Goal: Task Accomplishment & Management: Use online tool/utility

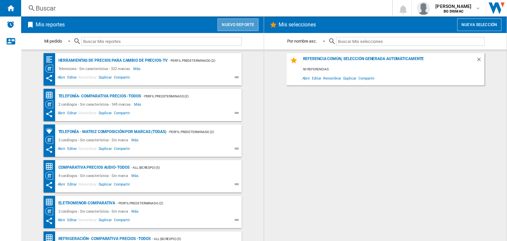
click at [231, 27] on button "Nuevo reporte" at bounding box center [237, 24] width 41 height 13
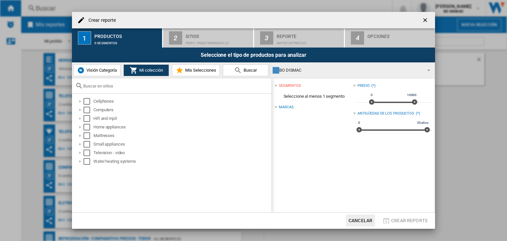
click at [102, 69] on span "Visión Categoría" at bounding box center [101, 70] width 32 height 5
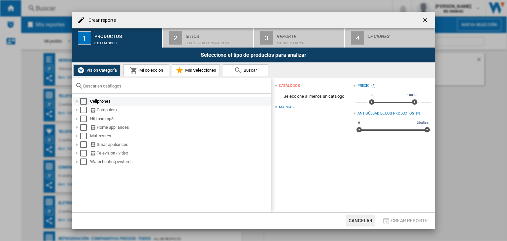
click at [82, 105] on div "Cellphones" at bounding box center [172, 101] width 199 height 9
click at [82, 102] on div "Select" at bounding box center [83, 101] width 7 height 7
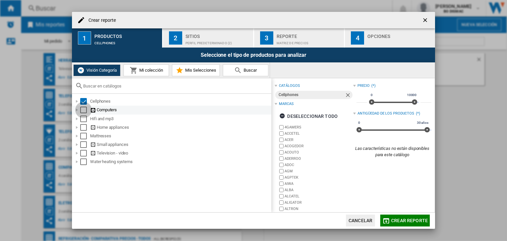
click at [83, 108] on div "Select" at bounding box center [83, 110] width 7 height 7
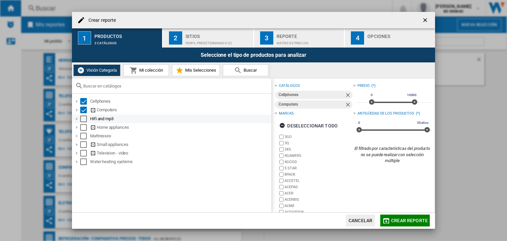
click at [84, 121] on div "Select" at bounding box center [83, 118] width 7 height 7
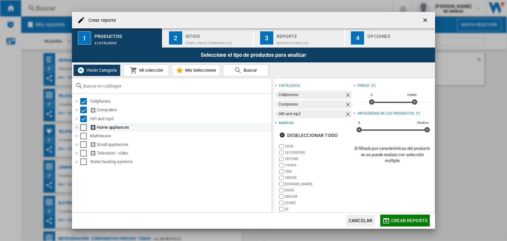
click at [83, 129] on div "Select" at bounding box center [83, 127] width 7 height 7
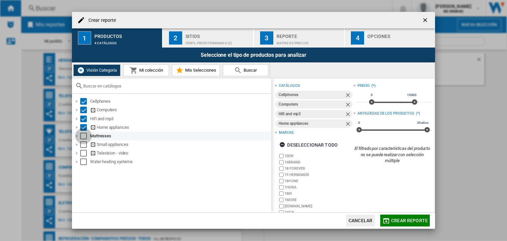
click at [83, 134] on div "Select" at bounding box center [83, 136] width 7 height 7
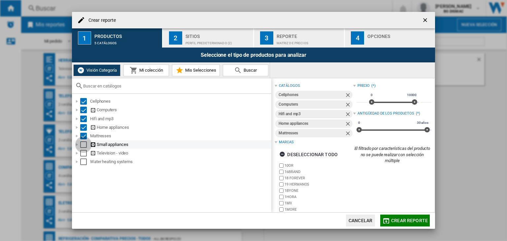
click at [83, 147] on div "Select" at bounding box center [83, 144] width 7 height 7
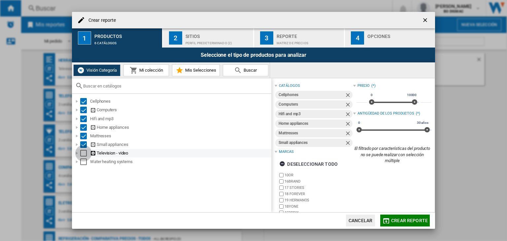
click at [83, 154] on div "Select" at bounding box center [83, 153] width 7 height 7
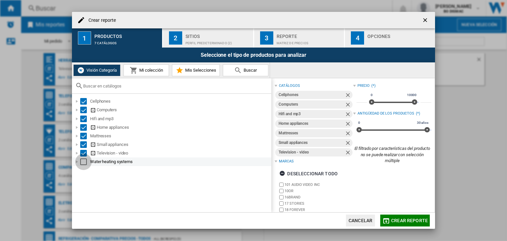
click at [83, 163] on div "Select" at bounding box center [83, 161] width 7 height 7
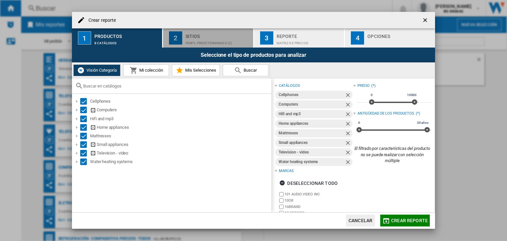
click at [213, 37] on div "Sitios" at bounding box center [217, 34] width 65 height 7
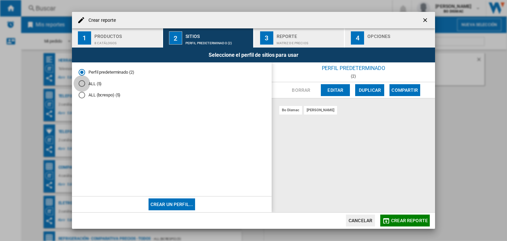
click at [84, 83] on div "ALL (5)" at bounding box center [81, 83] width 7 height 7
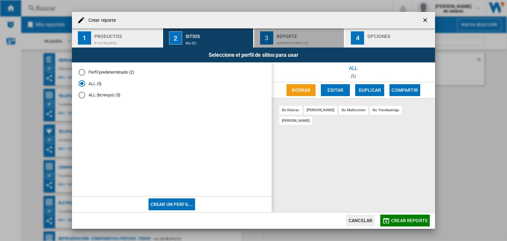
click at [285, 43] on div "Matriz de precios" at bounding box center [308, 41] width 65 height 7
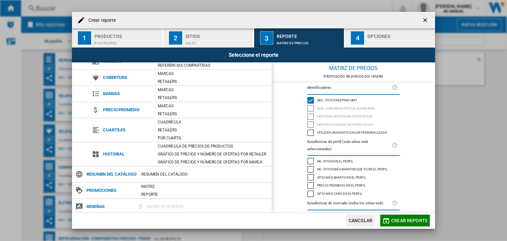
scroll to position [37, 0]
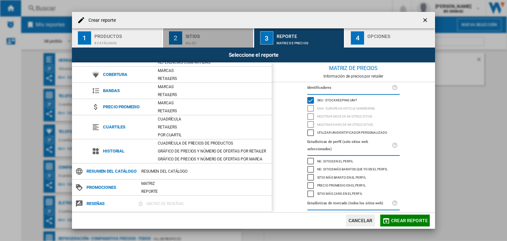
click at [196, 42] on div "ALL (5)" at bounding box center [217, 41] width 65 height 7
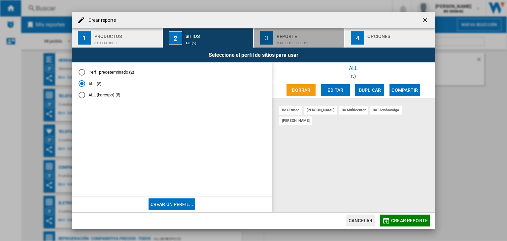
click at [270, 44] on div "3" at bounding box center [266, 37] width 13 height 13
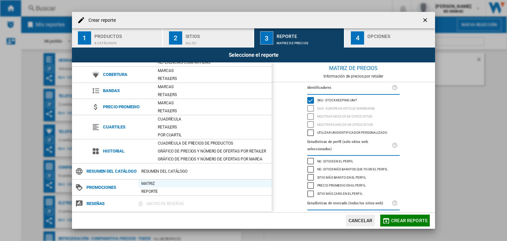
click at [146, 185] on div "Matriz" at bounding box center [205, 183] width 134 height 7
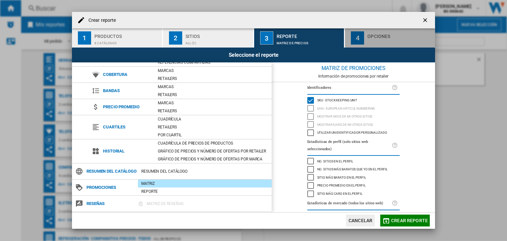
click at [365, 35] on button "4 Opciones" at bounding box center [390, 37] width 90 height 19
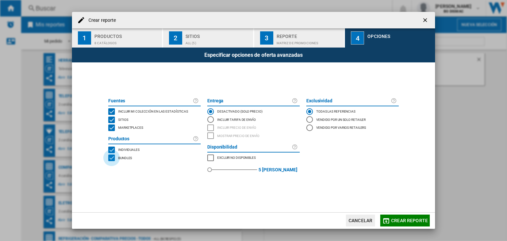
click at [111, 157] on div "BUNDLES" at bounding box center [111, 157] width 7 height 7
click at [421, 221] on span "Crear reporte" at bounding box center [409, 220] width 37 height 5
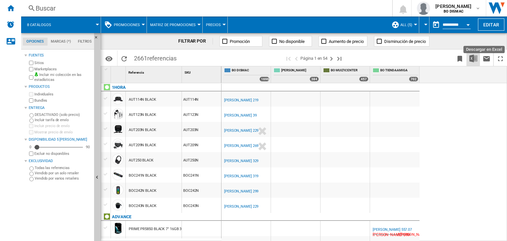
click at [472, 60] on img "Descargar en Excel" at bounding box center [473, 58] width 8 height 8
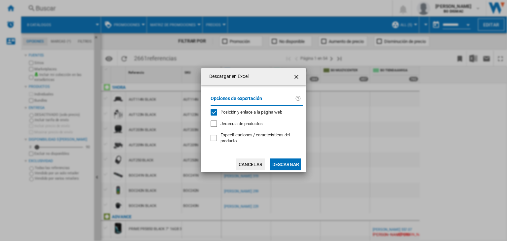
click at [216, 112] on div "Posición y enlace a la página web" at bounding box center [213, 112] width 7 height 7
click at [281, 164] on button "Descargar" at bounding box center [285, 164] width 31 height 12
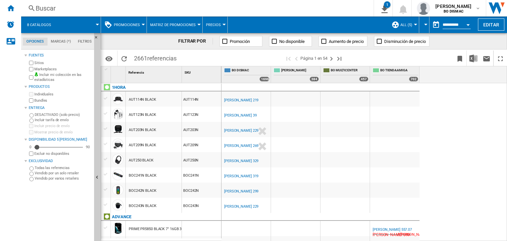
click at [140, 26] on button "Promociones" at bounding box center [128, 24] width 29 height 16
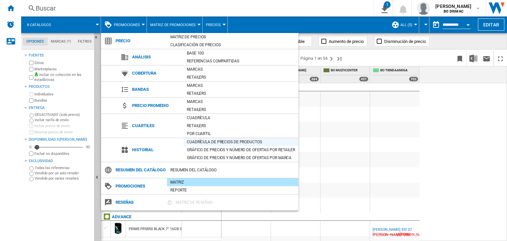
click at [217, 140] on div "Cuadrícula de precios de productos" at bounding box center [240, 141] width 115 height 7
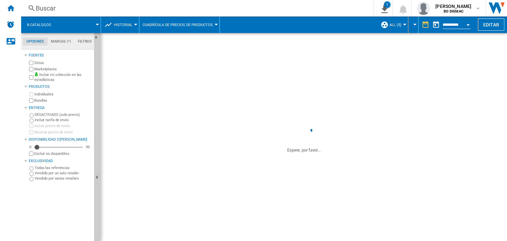
click at [411, 25] on button "Currency" at bounding box center [412, 24] width 3 height 16
click at [412, 25] on md-backdrop at bounding box center [253, 120] width 507 height 241
click at [149, 28] on button "Cuadrícula de precios de productos" at bounding box center [179, 24] width 74 height 16
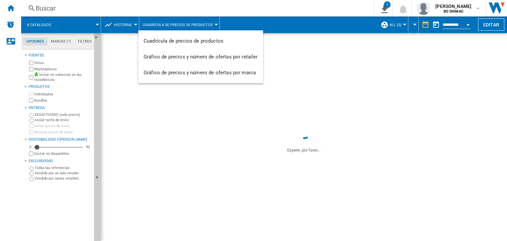
click at [133, 25] on md-backdrop at bounding box center [253, 120] width 507 height 241
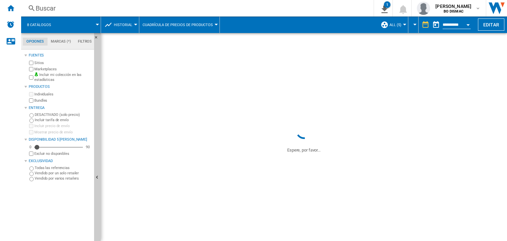
click at [132, 24] on button "Historial" at bounding box center [125, 24] width 22 height 16
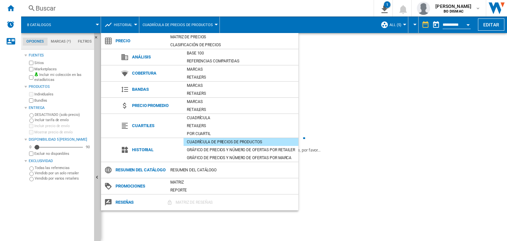
click at [315, 43] on md-backdrop at bounding box center [253, 120] width 507 height 241
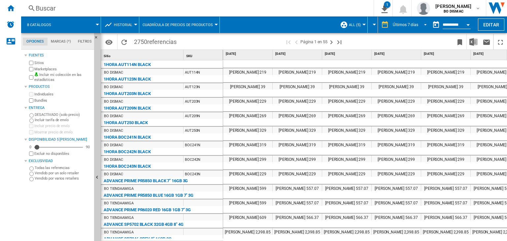
click at [419, 24] on span "REPORTS.WIZARD.STEPS.REPORT.STEPS.REPORT_OPTIONS.PERIOD: Últimos 7 días" at bounding box center [423, 24] width 8 height 6
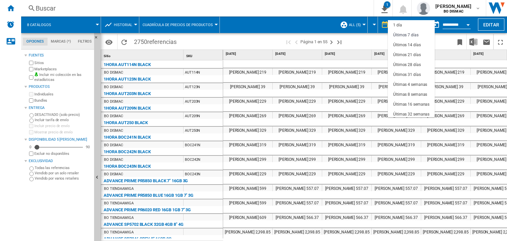
scroll to position [10, 0]
click at [410, 24] on div "Últimos 7 días" at bounding box center [405, 26] width 25 height 6
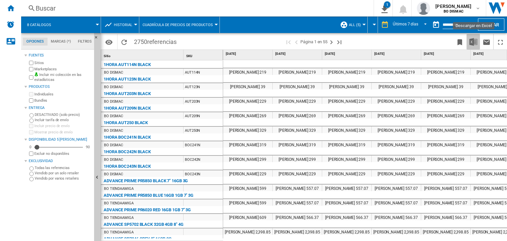
click at [472, 38] on img "Descargar en Excel" at bounding box center [473, 42] width 8 height 8
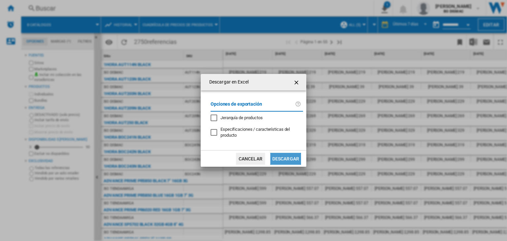
click at [290, 160] on button "Descargar" at bounding box center [285, 159] width 31 height 12
